Goal: Complete application form

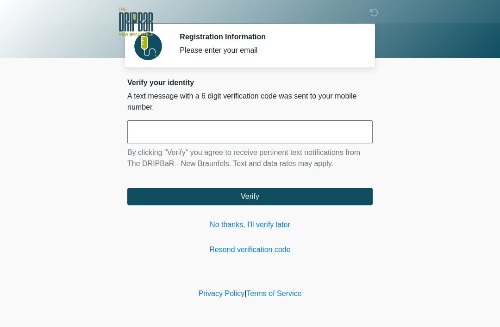
click at [270, 225] on link "No thanks, I'll verify later" at bounding box center [249, 224] width 245 height 11
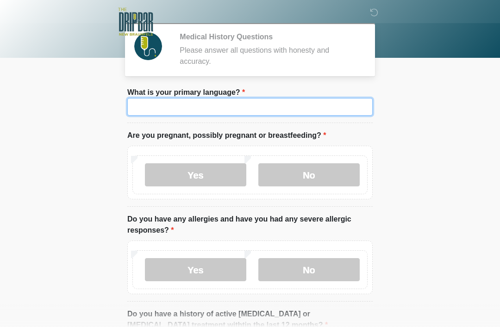
click at [303, 115] on input "What is your primary language?" at bounding box center [249, 107] width 245 height 18
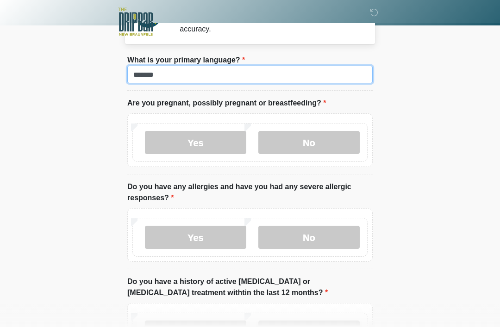
type input "*******"
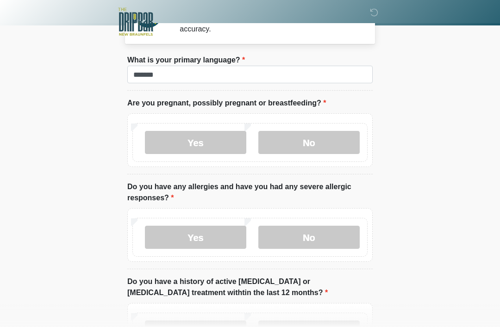
click at [327, 143] on label "No" at bounding box center [308, 142] width 101 height 23
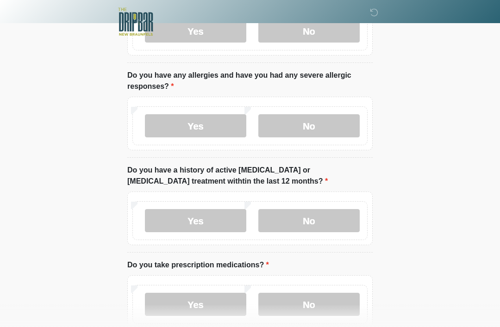
scroll to position [144, 0]
click at [207, 121] on label "Yes" at bounding box center [195, 125] width 101 height 23
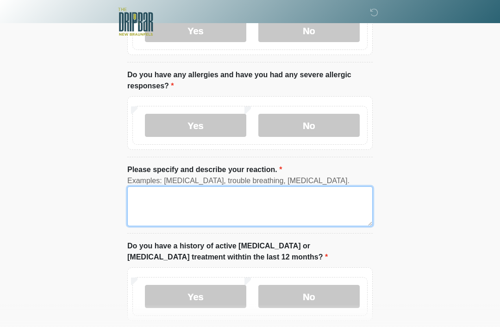
click at [227, 192] on textarea "Please specify and describe your reaction." at bounding box center [249, 207] width 245 height 40
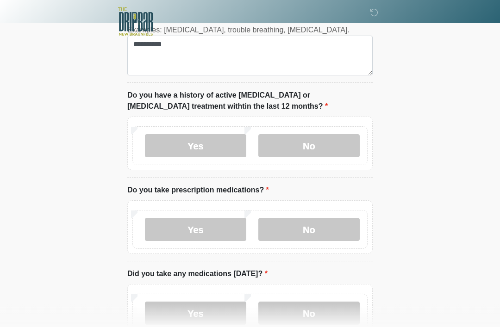
scroll to position [295, 0]
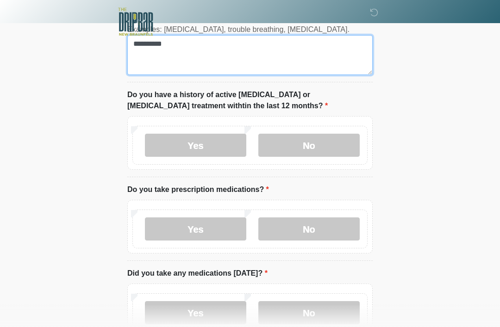
type textarea "*********"
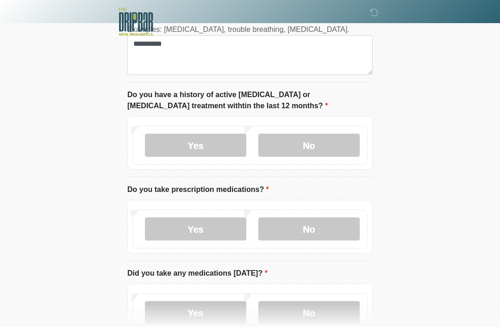
click at [338, 146] on label "No" at bounding box center [308, 145] width 101 height 23
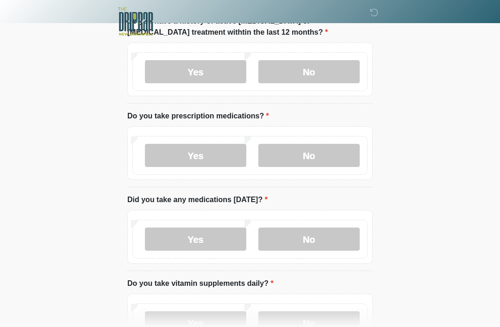
scroll to position [370, 0]
click at [196, 155] on label "Yes" at bounding box center [195, 155] width 101 height 23
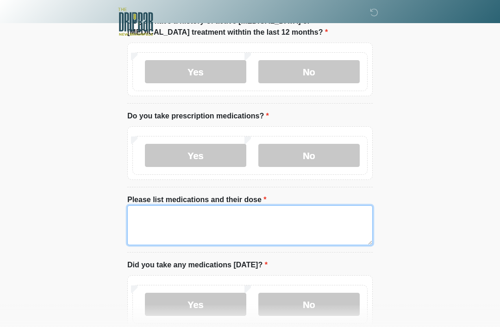
click at [221, 228] on textarea "Please list medications and their dose" at bounding box center [249, 226] width 245 height 40
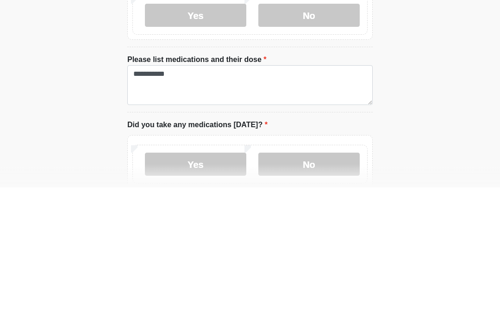
scroll to position [510, 0]
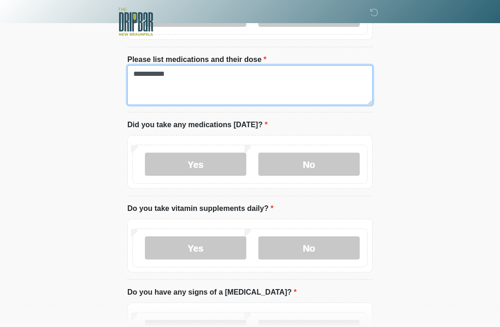
type textarea "**********"
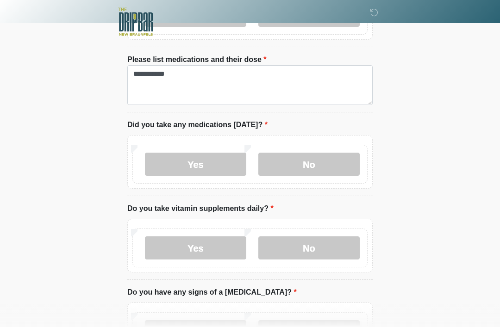
click at [209, 169] on label "Yes" at bounding box center [195, 164] width 101 height 23
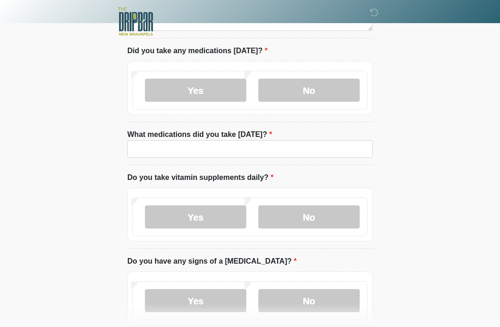
scroll to position [584, 0]
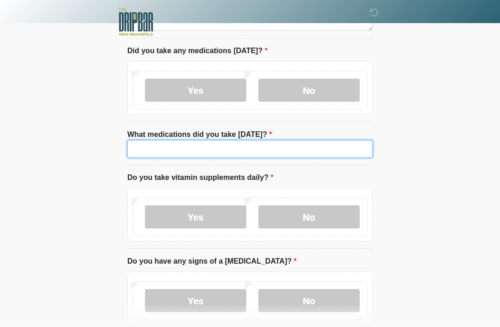
click at [324, 154] on input "What medications did you take today?" at bounding box center [249, 149] width 245 height 18
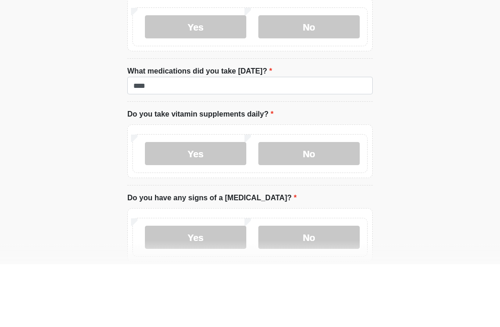
scroll to position [647, 0]
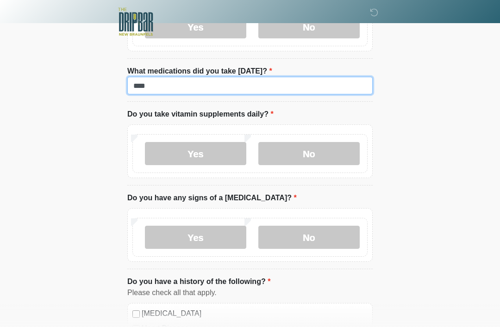
type input "****"
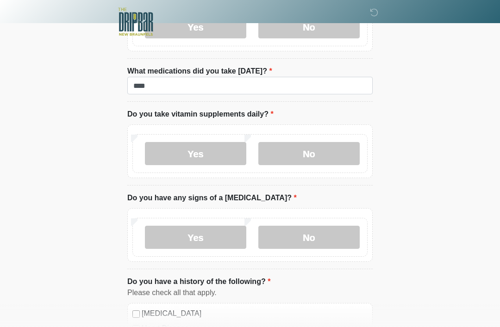
click at [212, 159] on label "Yes" at bounding box center [195, 153] width 101 height 23
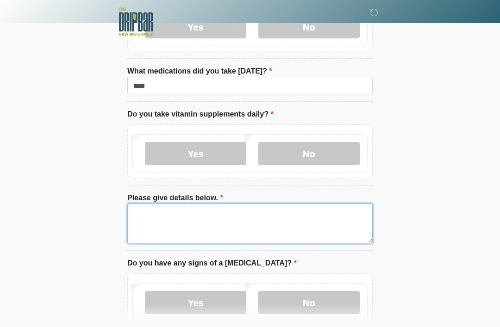
click at [251, 222] on textarea "Please give details below." at bounding box center [249, 224] width 245 height 40
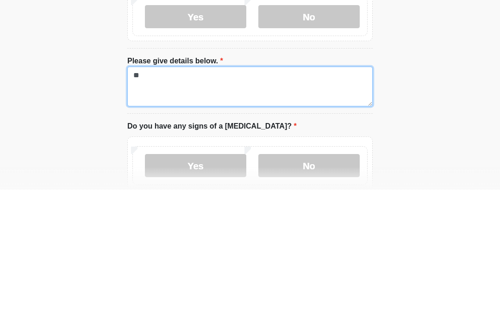
type textarea "*"
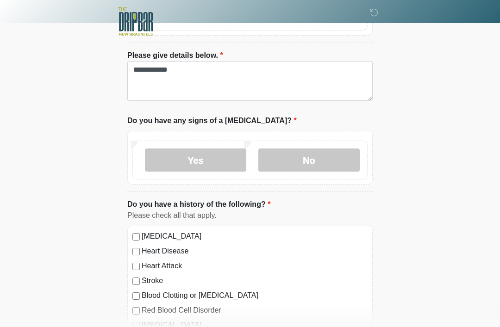
scroll to position [795, 0]
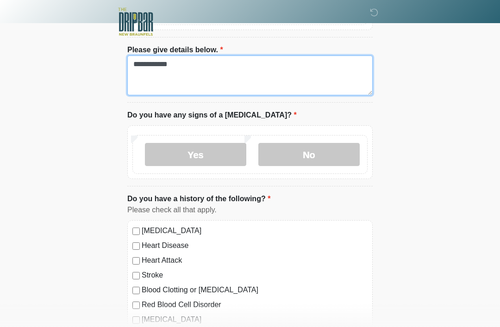
type textarea "**********"
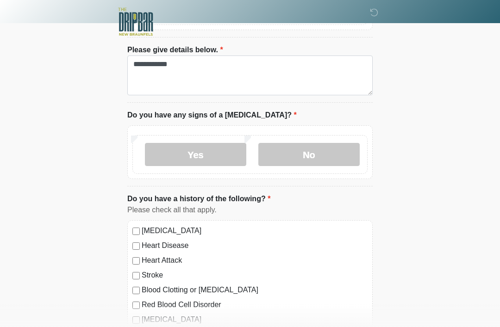
click at [317, 146] on label "No" at bounding box center [308, 154] width 101 height 23
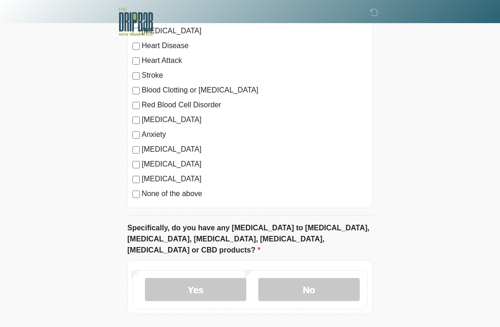
scroll to position [1021, 0]
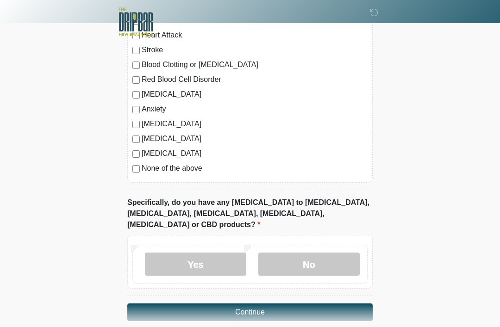
click at [337, 254] on label "No" at bounding box center [308, 264] width 101 height 23
click at [332, 304] on button "Continue" at bounding box center [249, 313] width 245 height 18
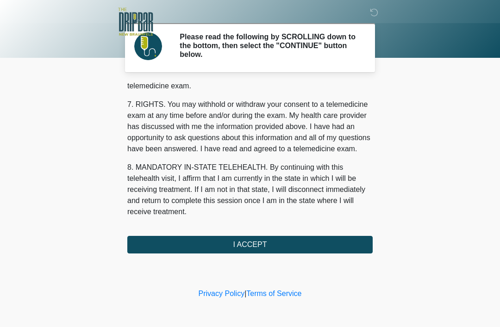
scroll to position [406, 0]
click at [266, 246] on button "I ACCEPT" at bounding box center [249, 245] width 245 height 18
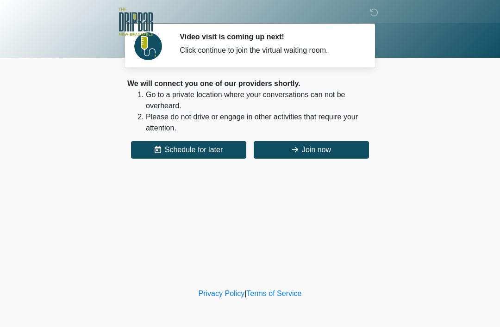
click at [298, 138] on div "We will connect you one of our providers shortly. Go to a private location wher…" at bounding box center [249, 118] width 245 height 81
click at [296, 144] on button "Join now" at bounding box center [311, 150] width 115 height 18
